Goal: Check status: Check status

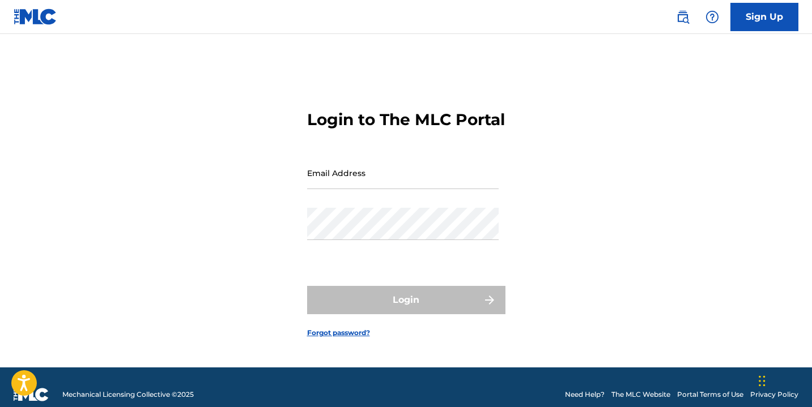
click at [345, 180] on input "Email Address" at bounding box center [402, 173] width 191 height 32
type input "[EMAIL_ADDRESS][DOMAIN_NAME]"
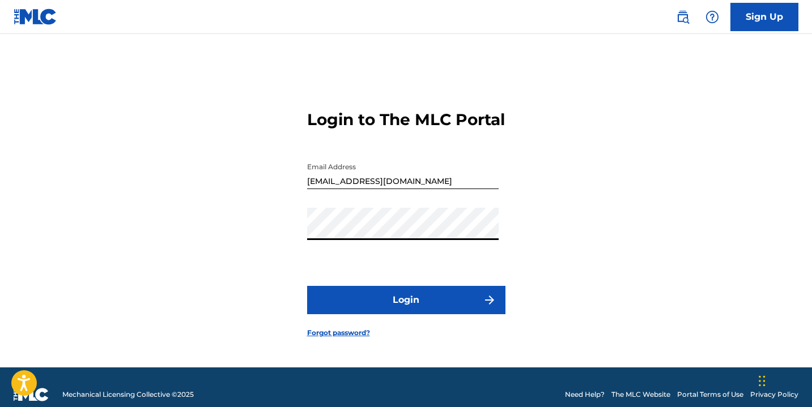
click at [307, 286] on button "Login" at bounding box center [406, 300] width 198 height 28
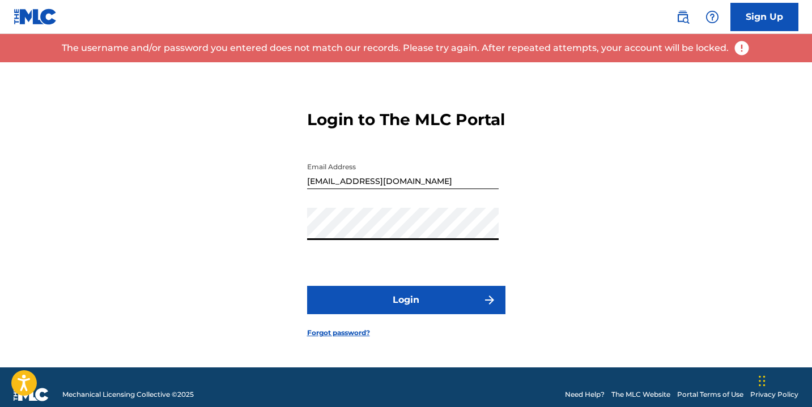
click at [307, 286] on button "Login" at bounding box center [406, 300] width 198 height 28
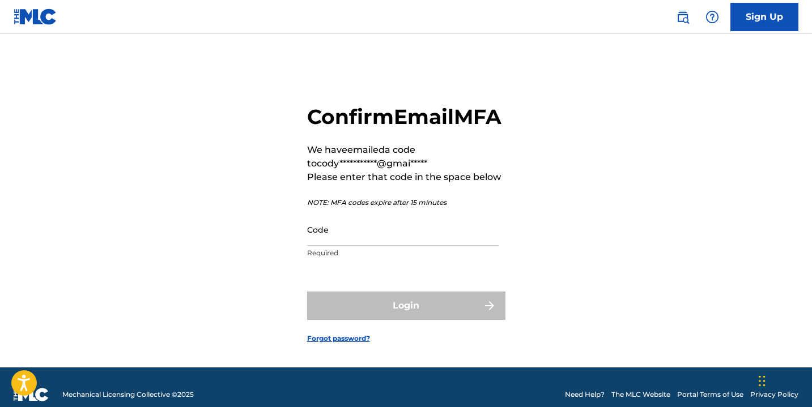
click at [401, 246] on input "Code" at bounding box center [402, 229] width 191 height 32
paste input "082149"
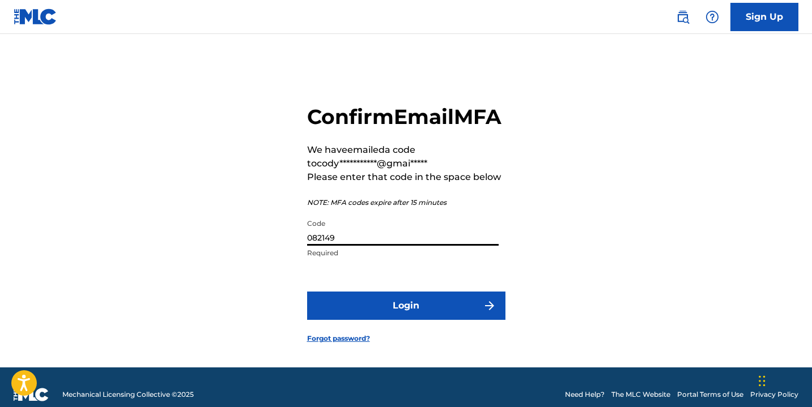
type input "082149"
click at [420, 320] on button "Login" at bounding box center [406, 306] width 198 height 28
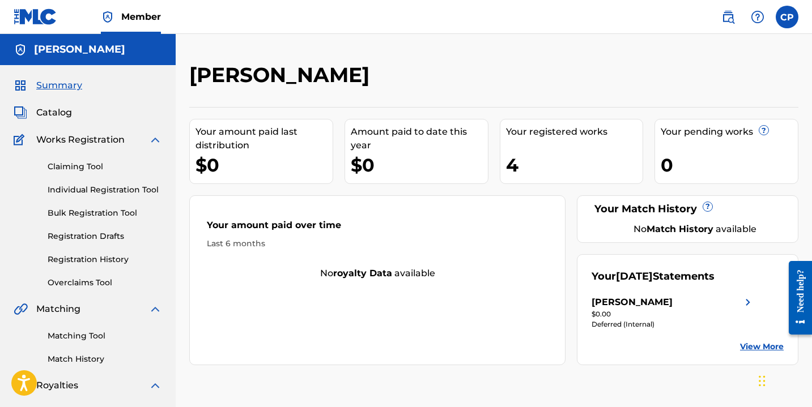
click at [703, 307] on div "[PERSON_NAME]" at bounding box center [672, 303] width 163 height 14
